Goal: Navigation & Orientation: Find specific page/section

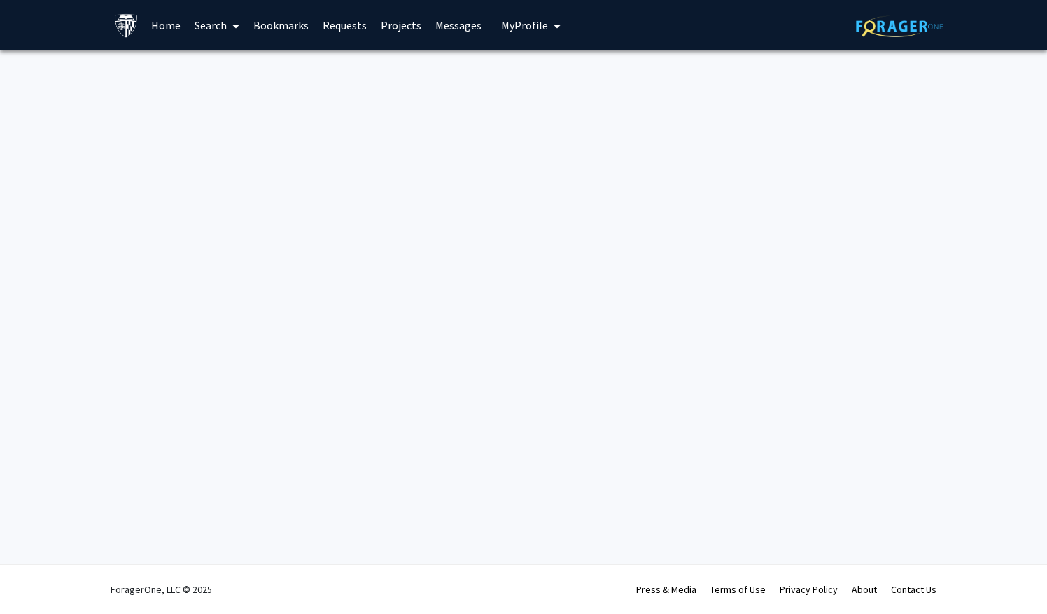
click at [158, 24] on link "Home" at bounding box center [165, 25] width 43 height 49
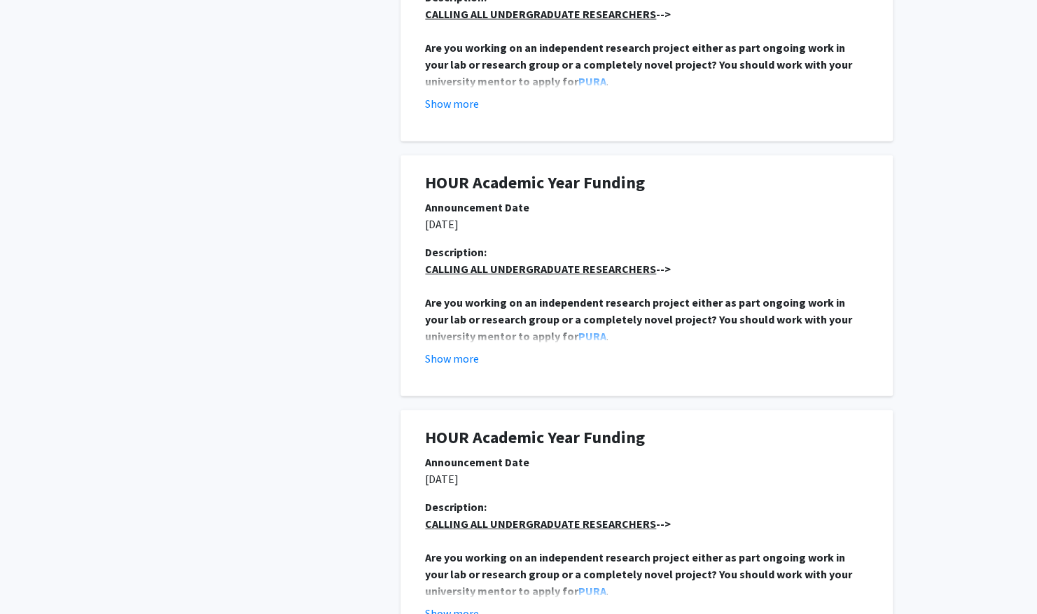
scroll to position [2383, 0]
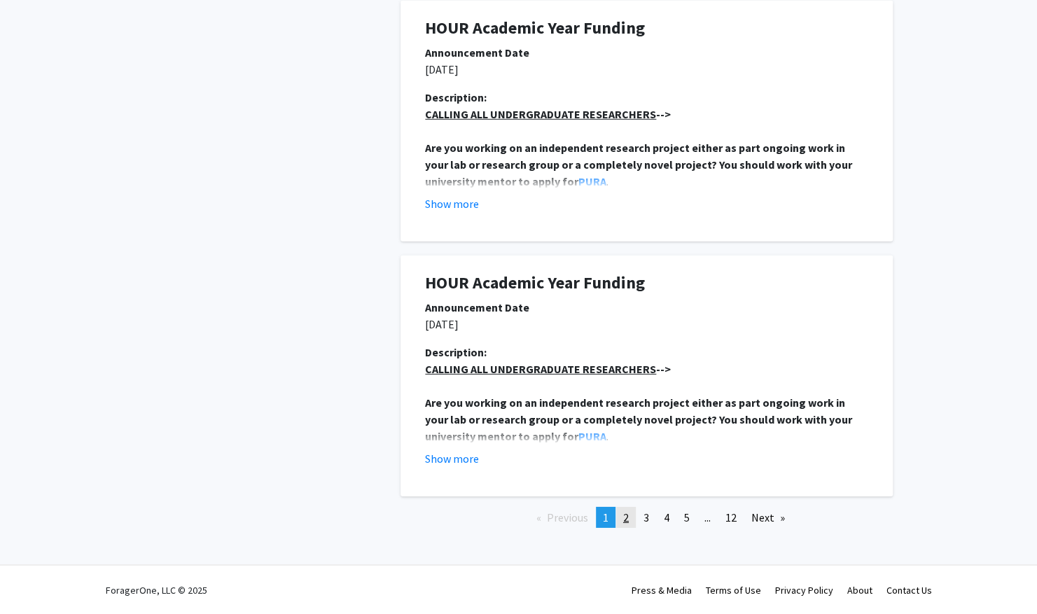
click at [617, 511] on link "page 2" at bounding box center [626, 517] width 20 height 21
click at [723, 517] on link "page 12" at bounding box center [730, 517] width 25 height 21
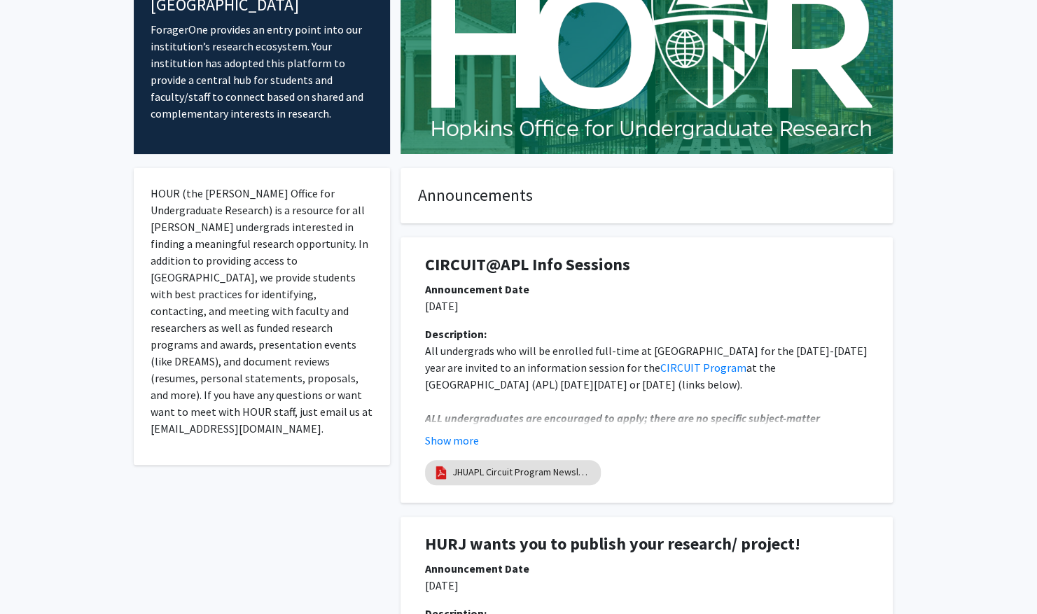
scroll to position [650, 0]
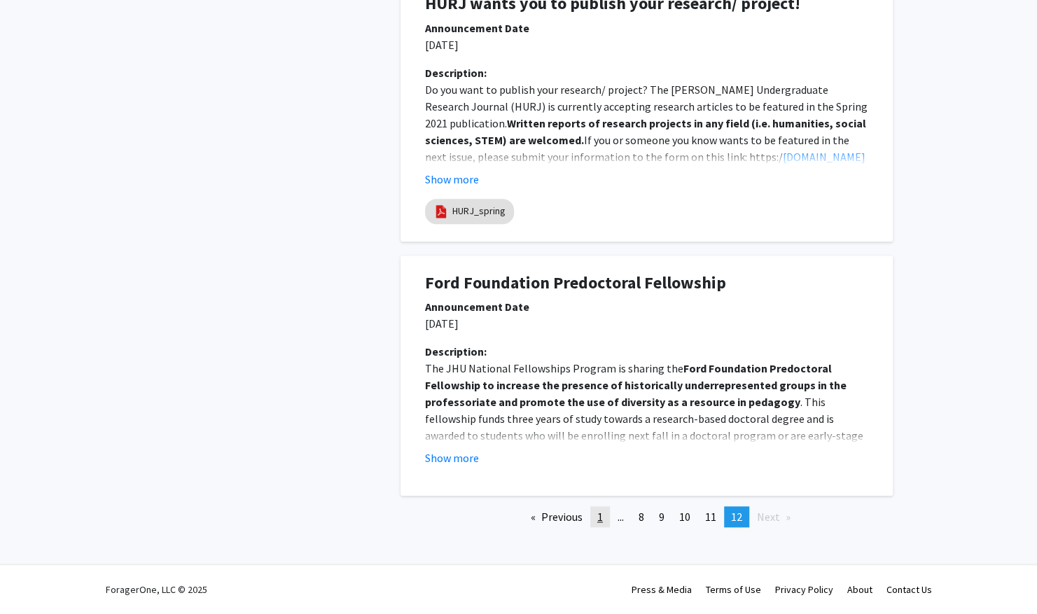
click at [596, 520] on link "page 1" at bounding box center [600, 516] width 20 height 21
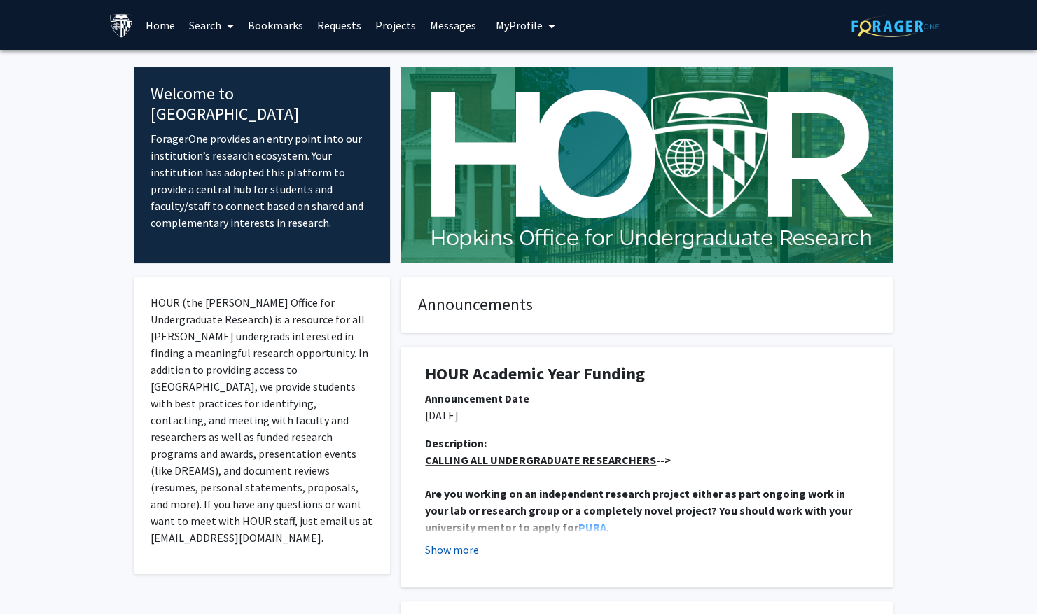
click at [454, 551] on button "Show more" at bounding box center [452, 549] width 54 height 17
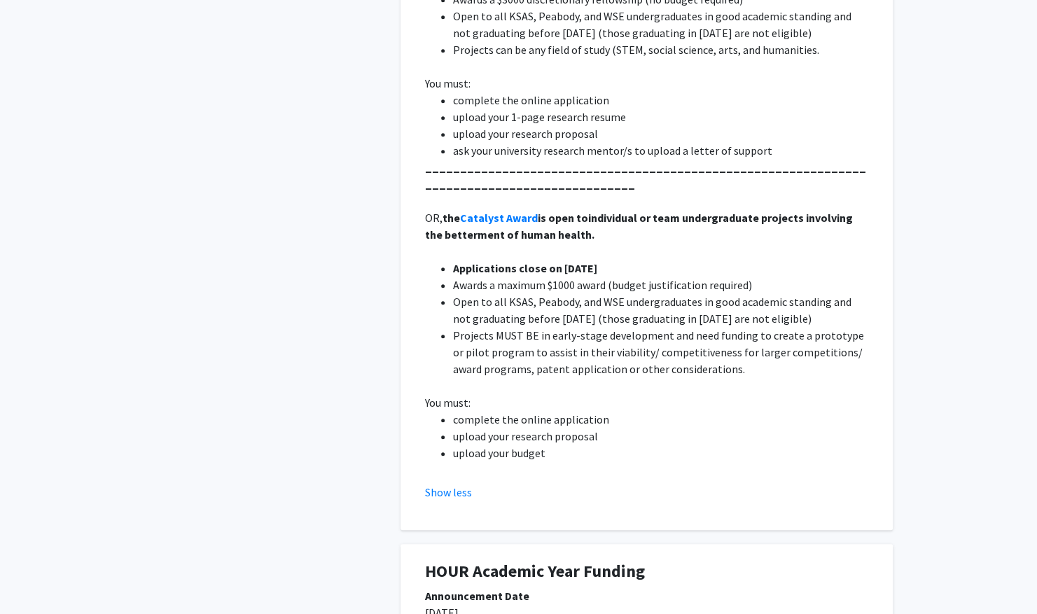
click at [461, 493] on button "Show less" at bounding box center [448, 492] width 47 height 17
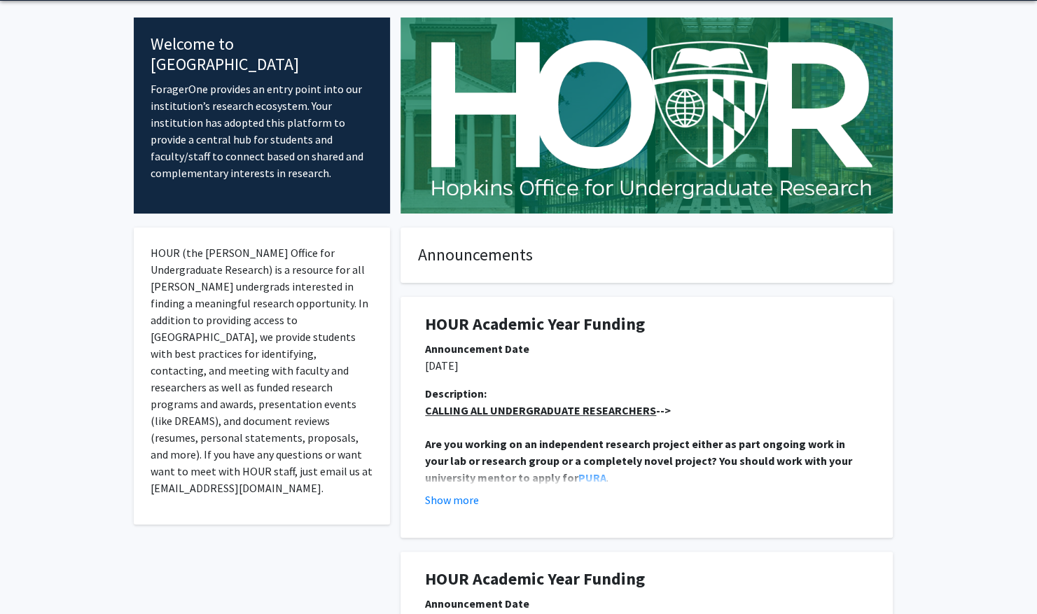
scroll to position [81, 0]
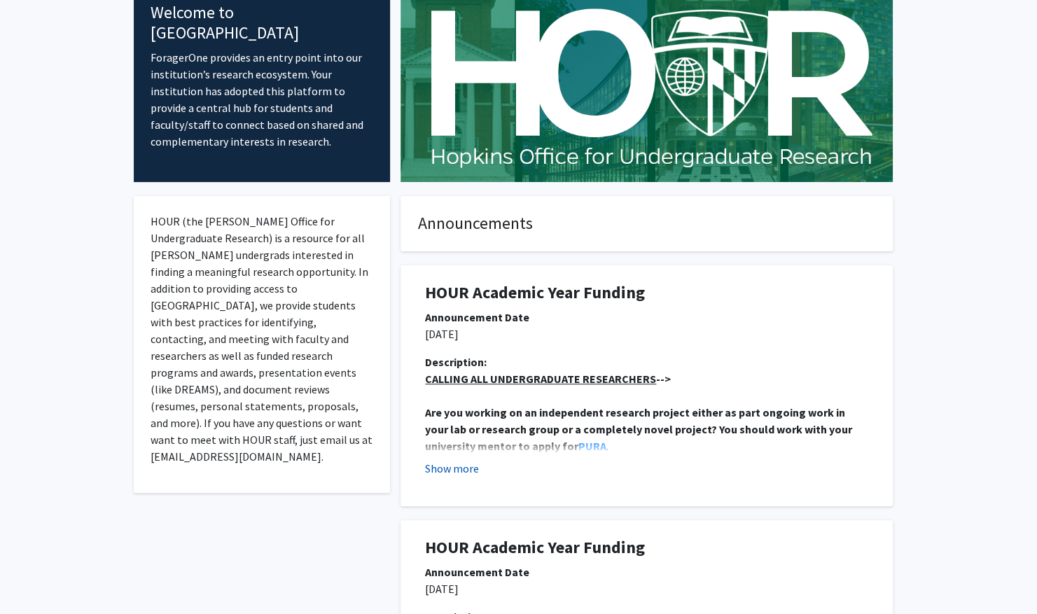
click at [447, 465] on button "Show more" at bounding box center [452, 468] width 54 height 17
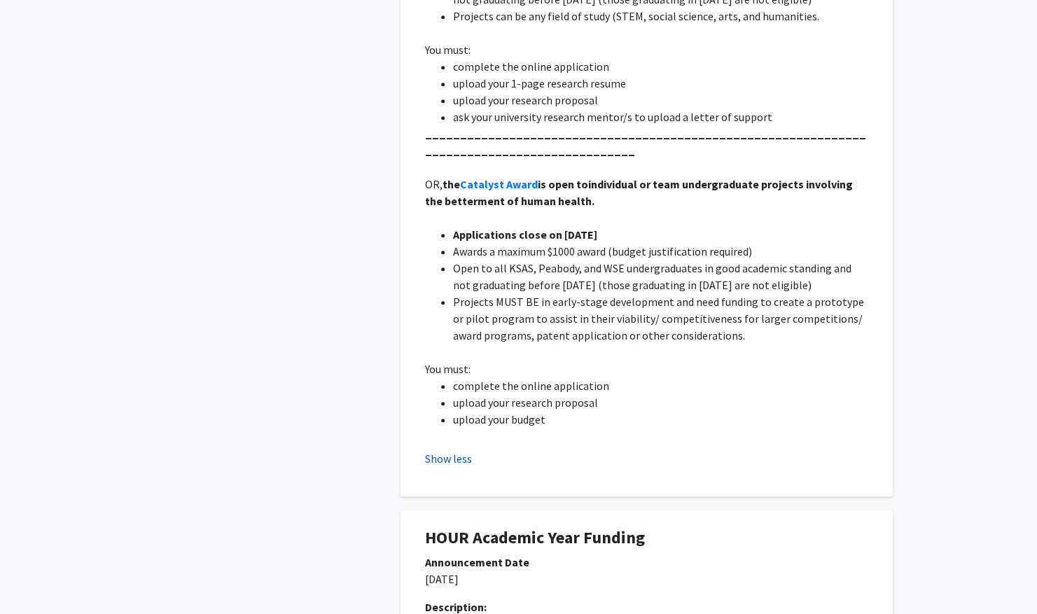
scroll to position [613, 0]
click at [451, 454] on button "Show less" at bounding box center [448, 457] width 47 height 17
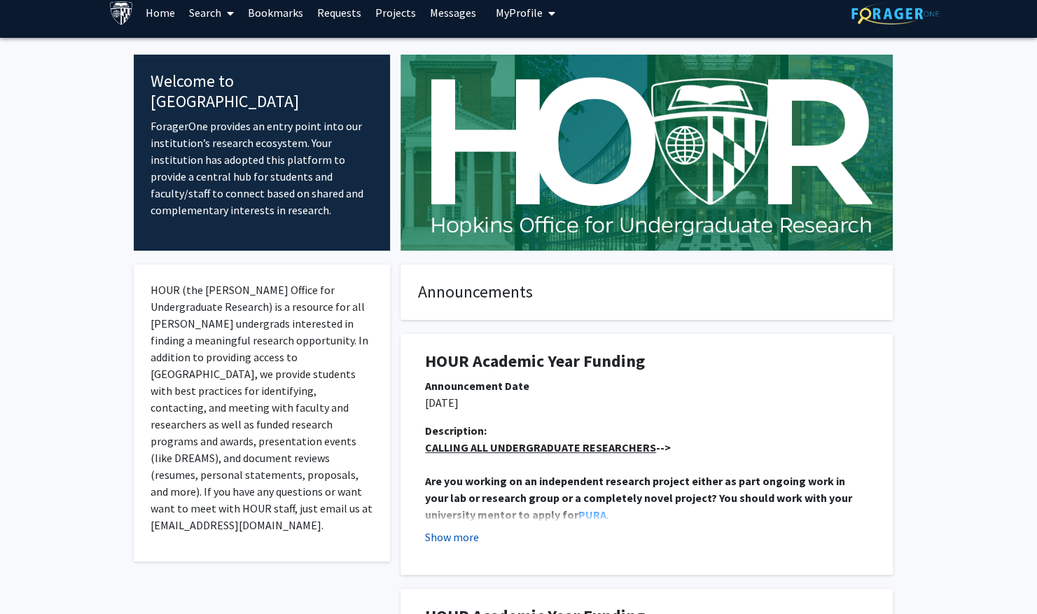
scroll to position [11, 0]
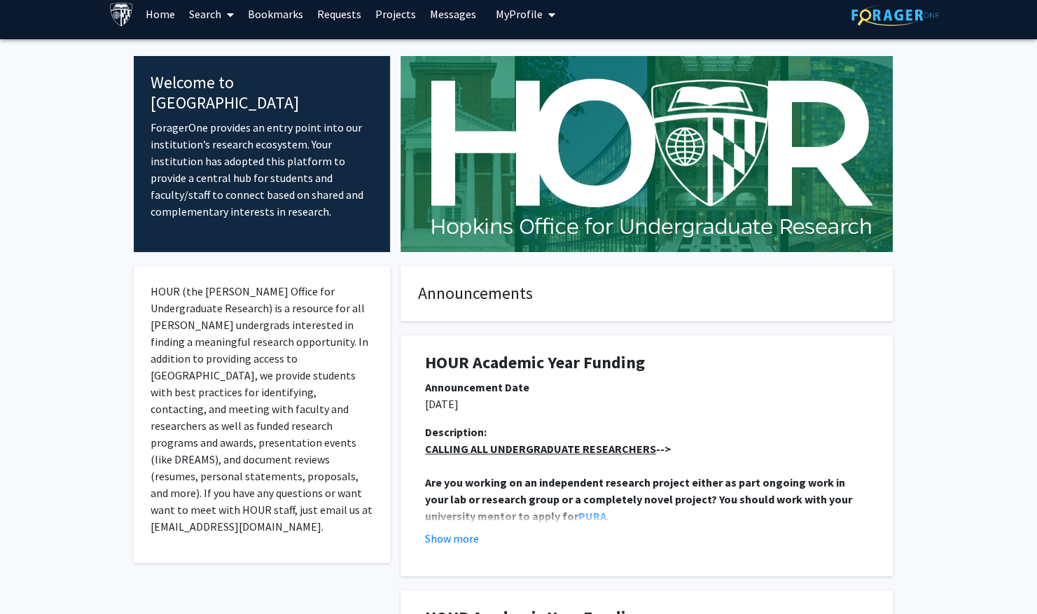
click at [465, 294] on h4 "Announcements" at bounding box center [646, 293] width 457 height 20
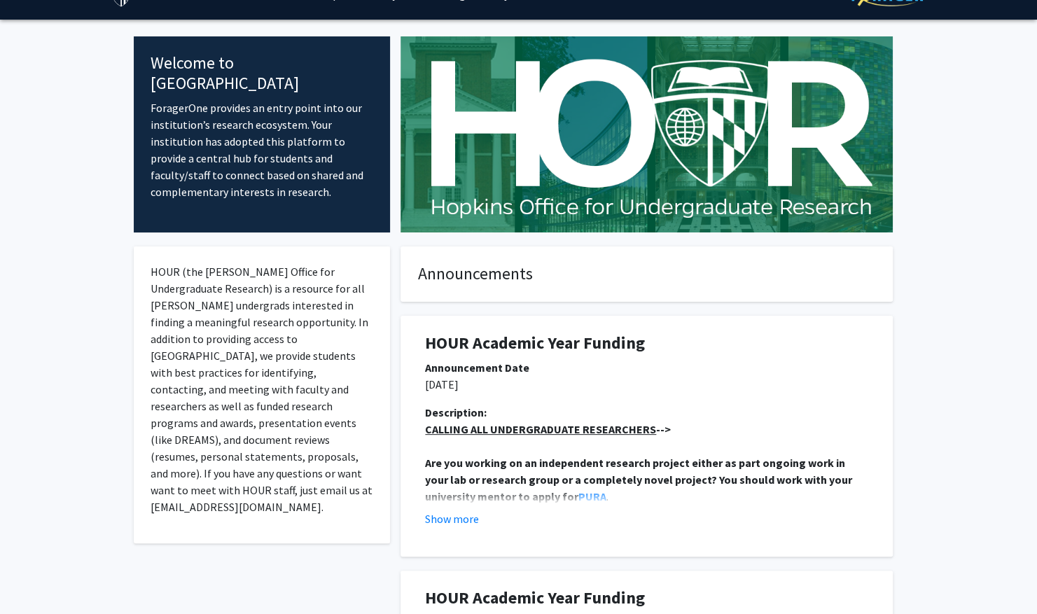
scroll to position [0, 0]
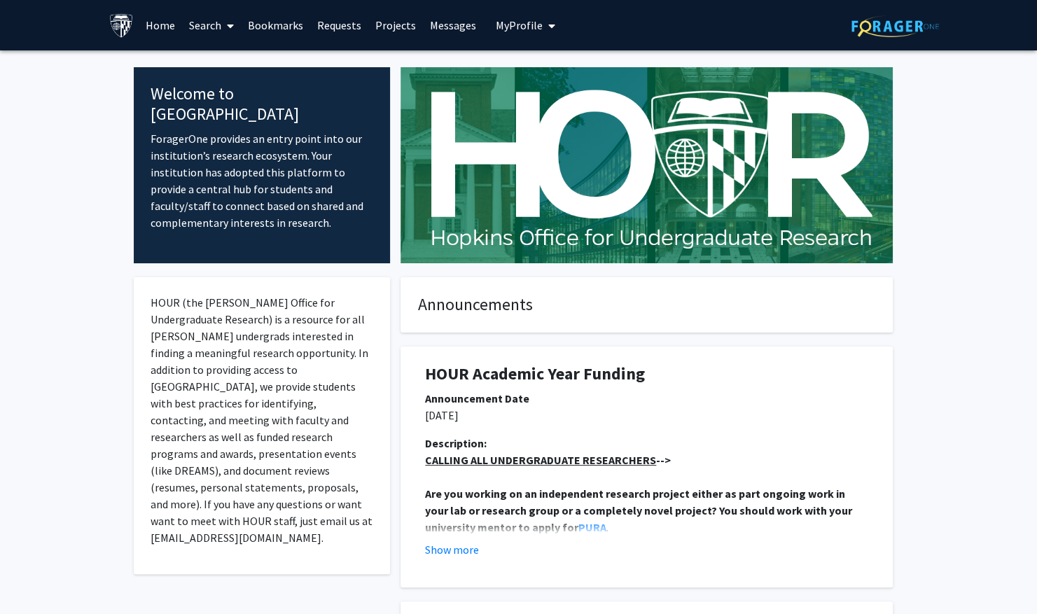
click at [522, 23] on span "My Profile" at bounding box center [519, 25] width 47 height 14
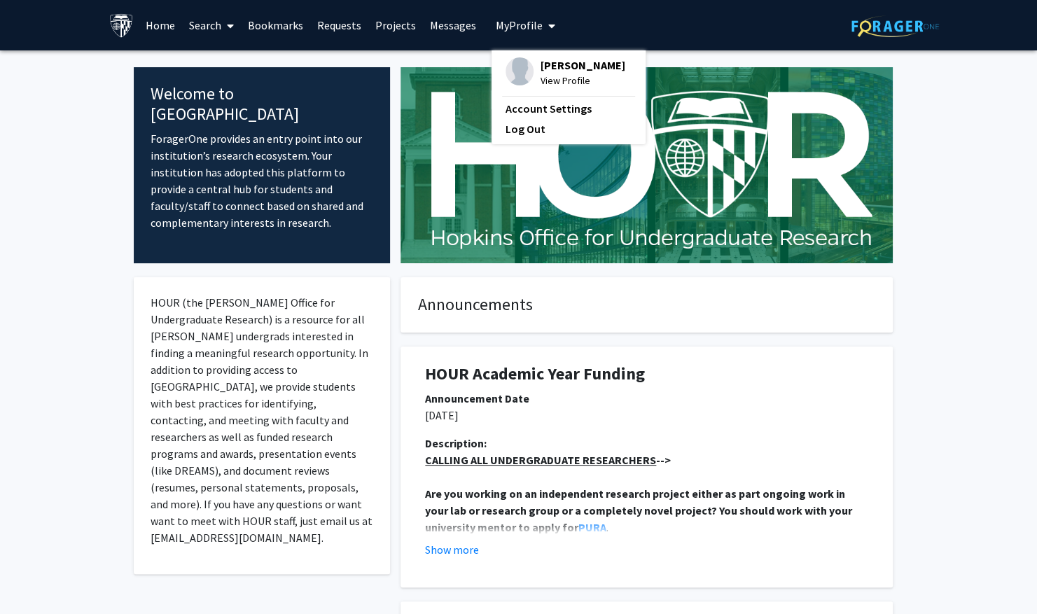
click at [196, 27] on link "Search" at bounding box center [211, 25] width 59 height 49
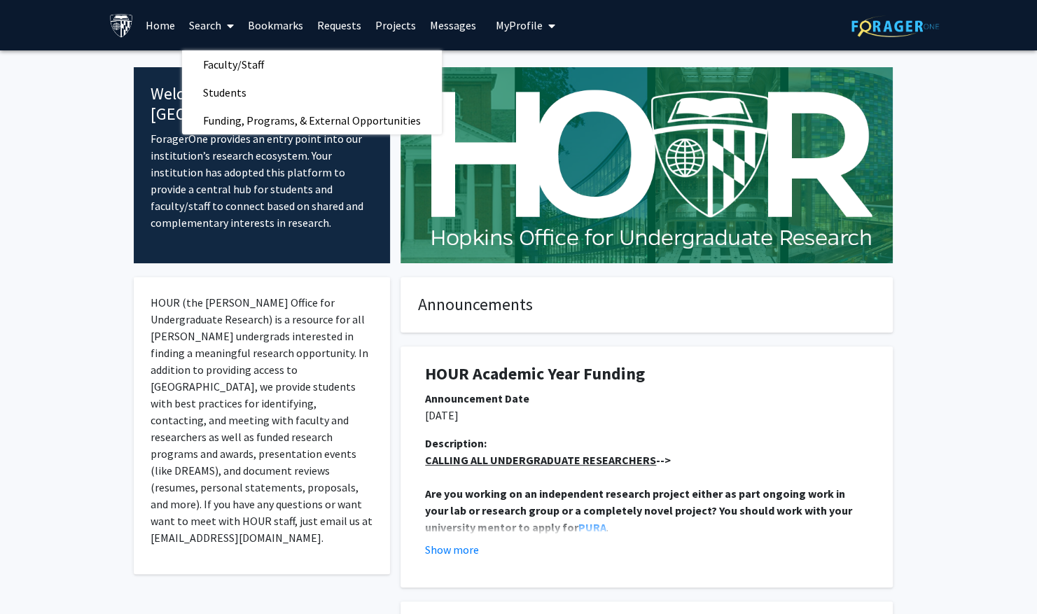
click at [166, 29] on link "Home" at bounding box center [160, 25] width 43 height 49
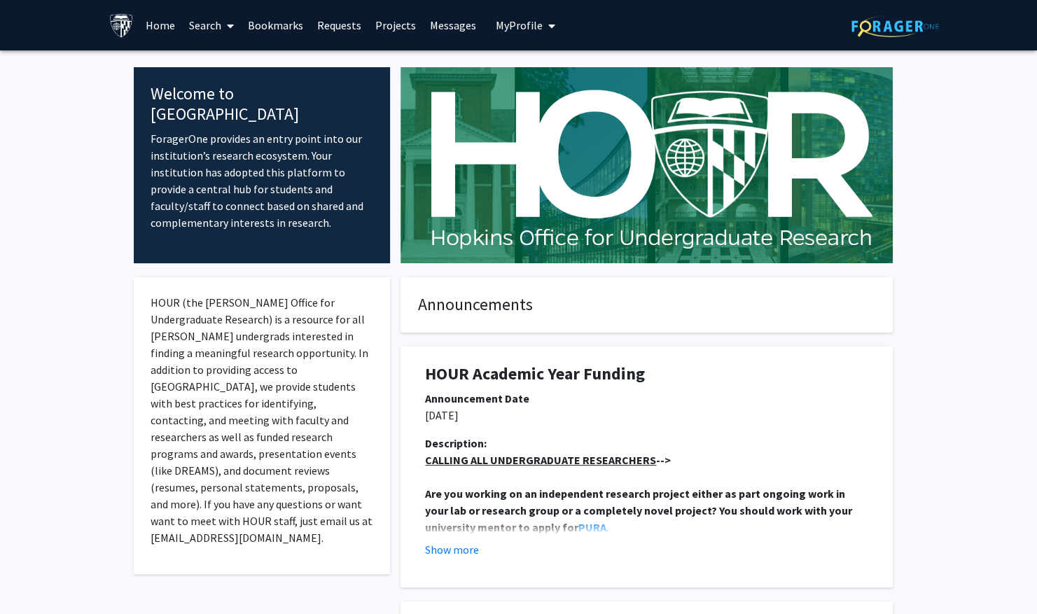
click at [212, 27] on link "Search" at bounding box center [211, 25] width 59 height 49
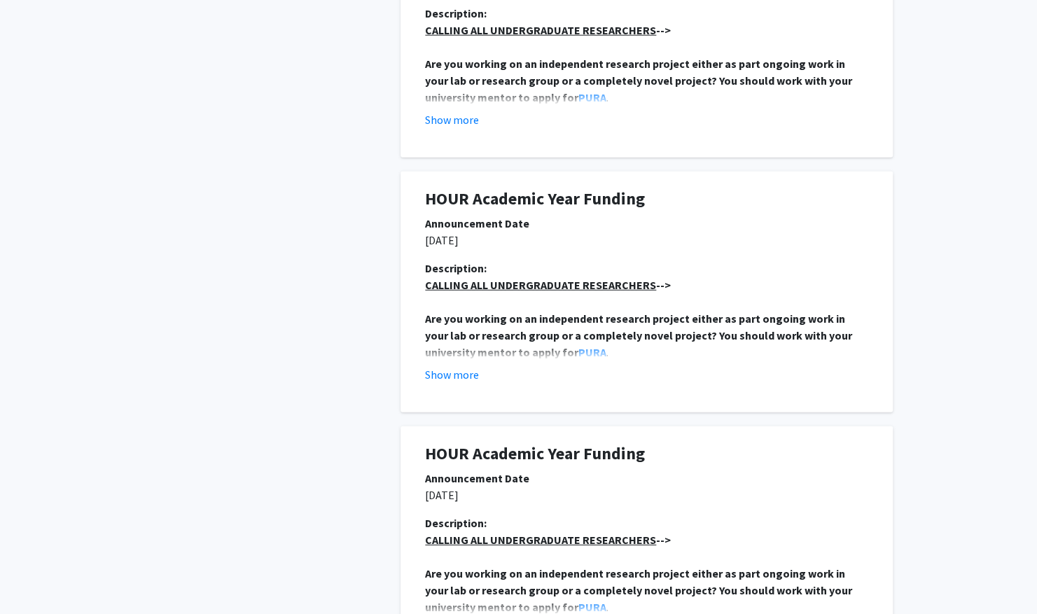
scroll to position [2383, 0]
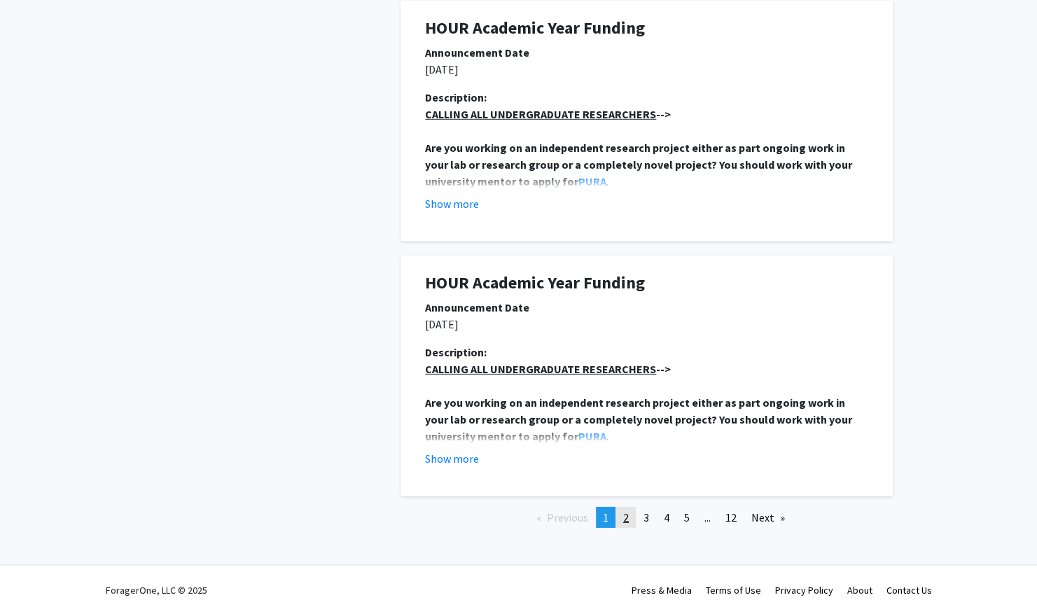
click at [626, 511] on span "2" at bounding box center [626, 517] width 6 height 14
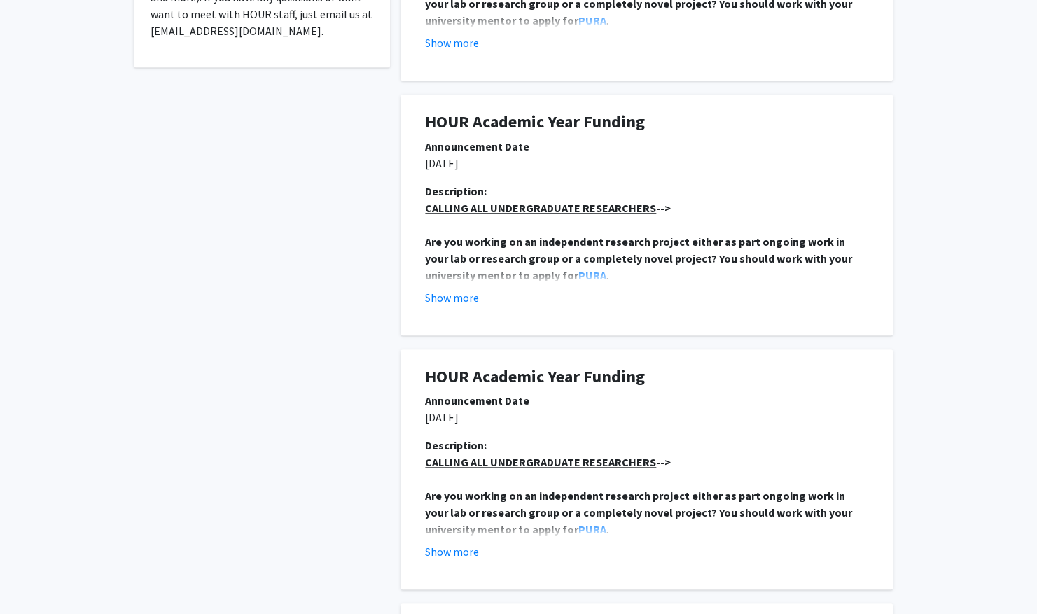
scroll to position [0, 0]
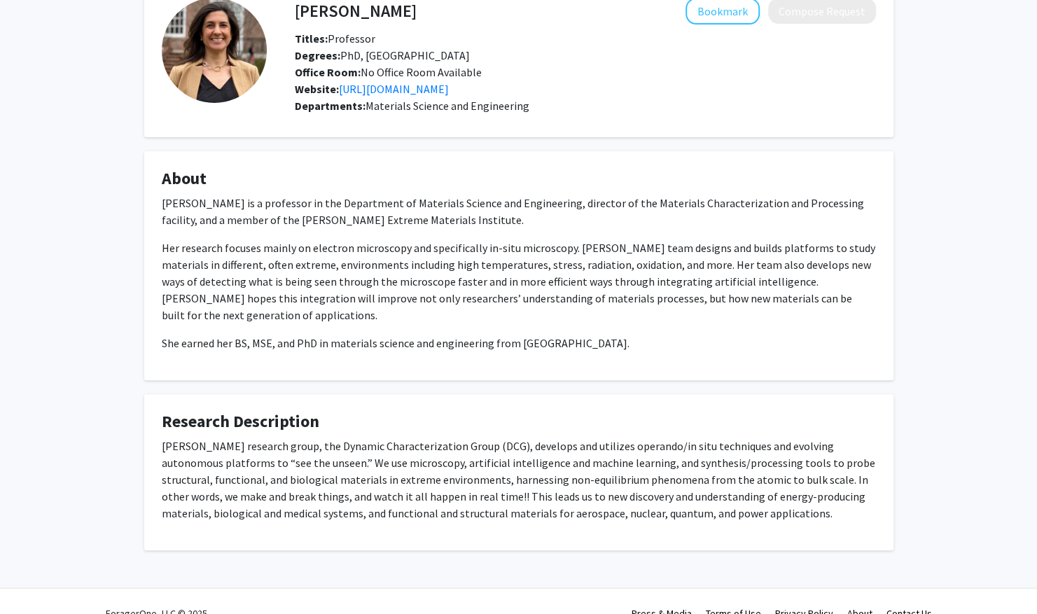
scroll to position [87, 0]
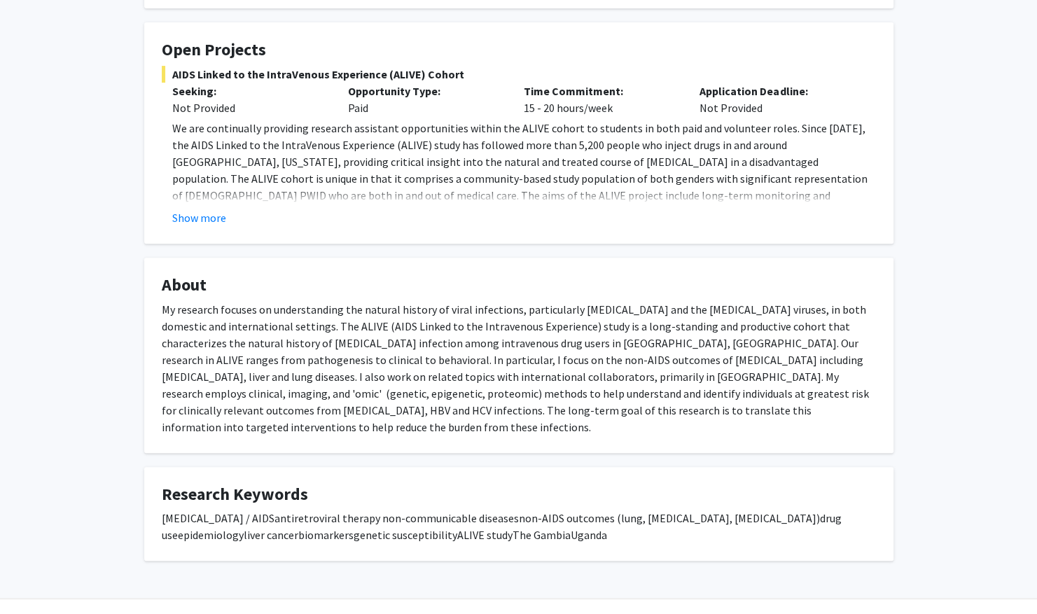
scroll to position [249, 0]
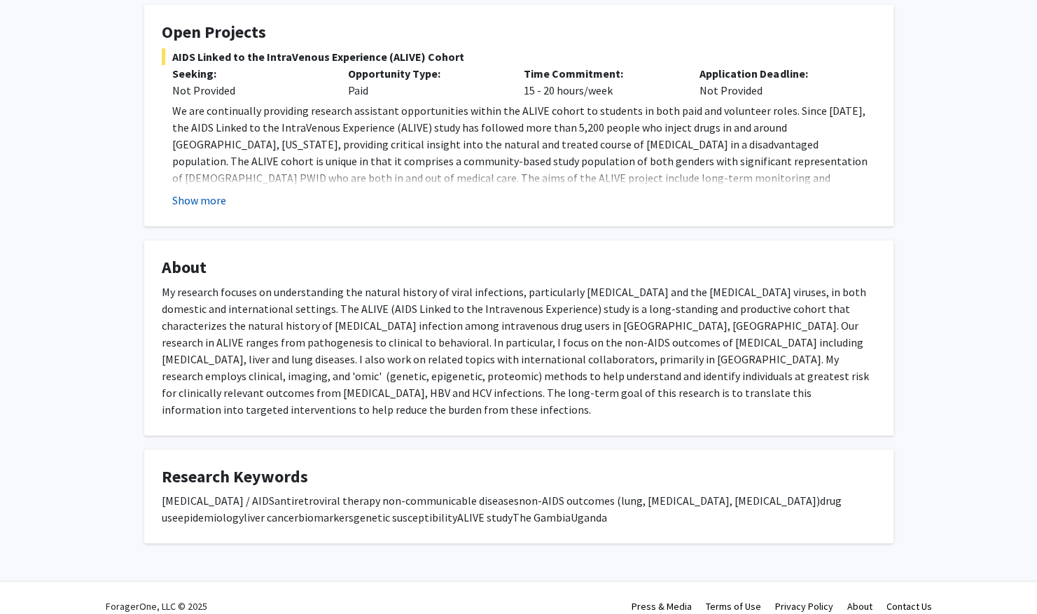
click at [192, 199] on button "Show more" at bounding box center [199, 200] width 54 height 17
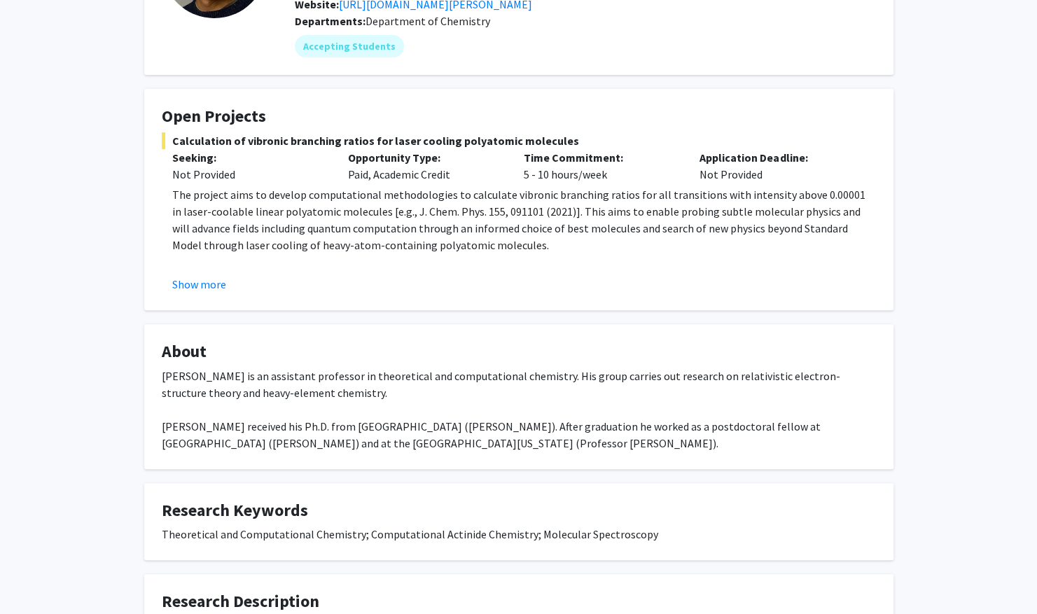
scroll to position [168, 0]
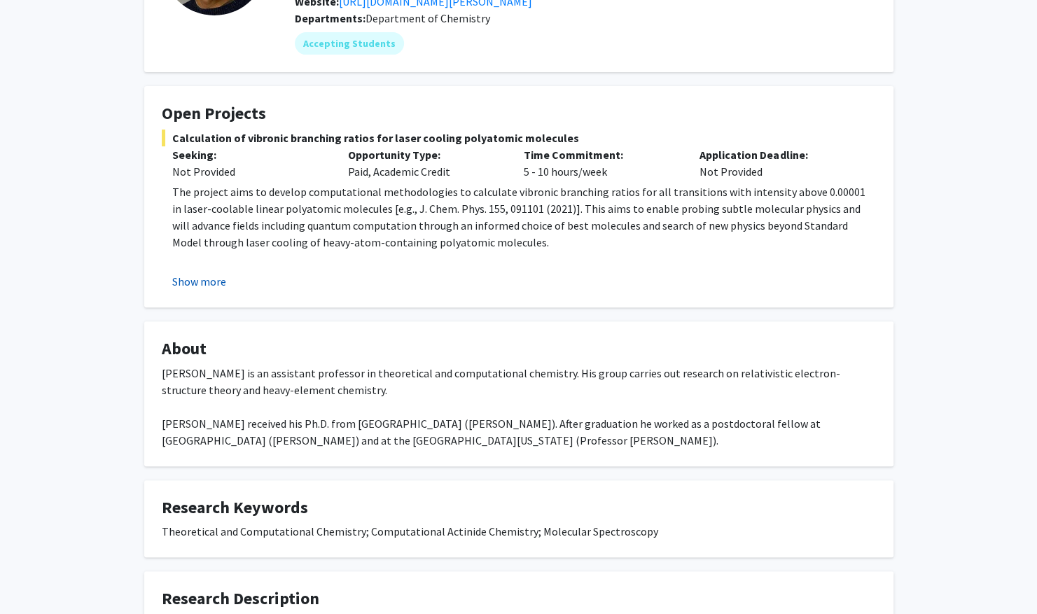
click at [190, 280] on button "Show more" at bounding box center [199, 281] width 54 height 17
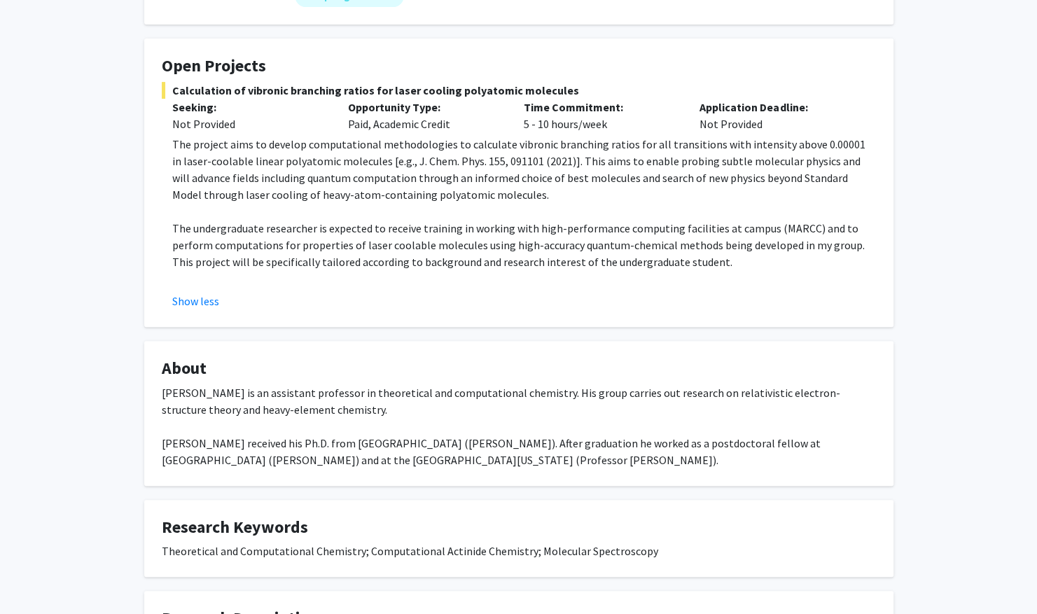
scroll to position [0, 0]
